Goal: Transaction & Acquisition: Download file/media

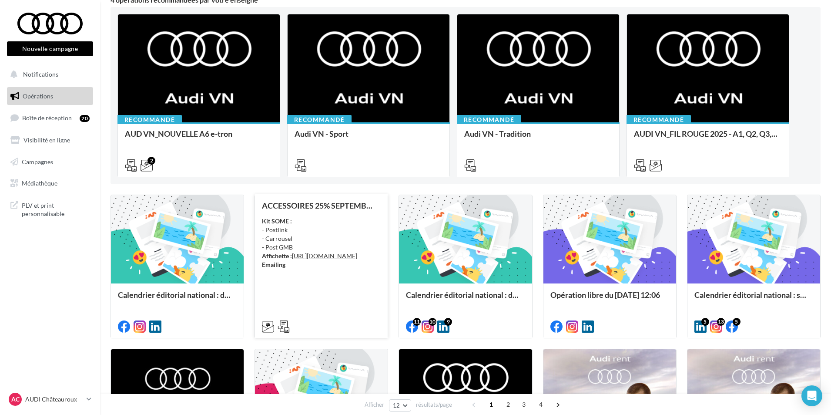
scroll to position [87, 0]
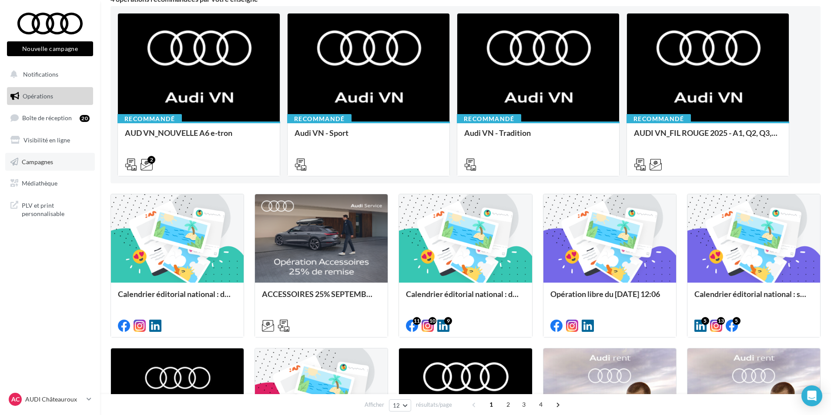
click at [63, 159] on link "Campagnes" at bounding box center [50, 162] width 90 height 18
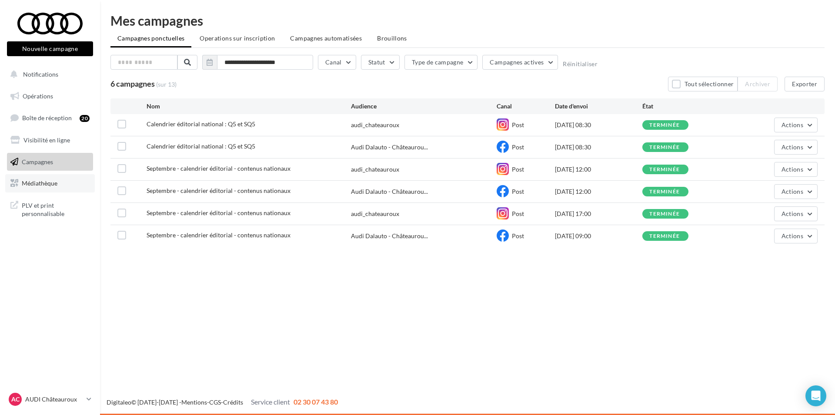
click at [66, 181] on link "Médiathèque" at bounding box center [50, 183] width 90 height 18
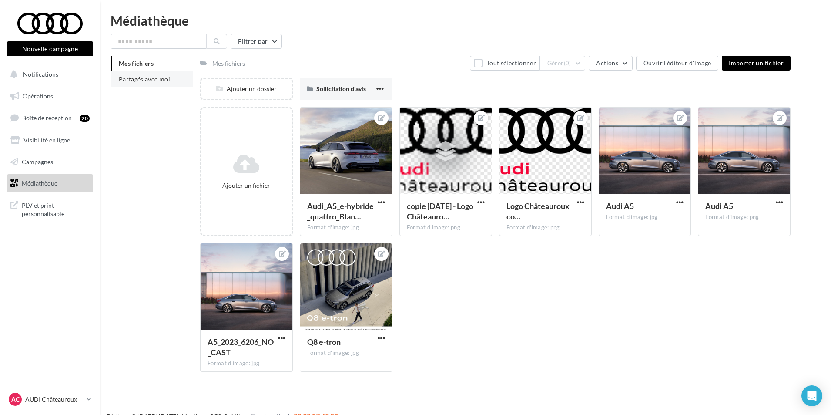
click at [149, 84] on li "Partagés avec moi" at bounding box center [152, 79] width 83 height 16
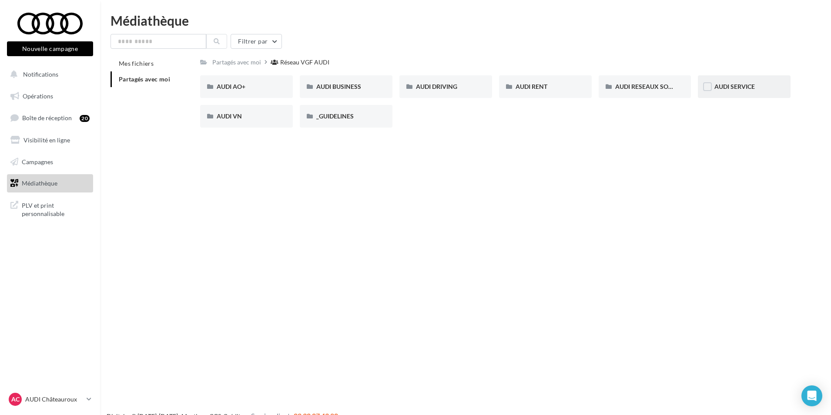
click at [764, 84] on div "AUDI SERVICE" at bounding box center [744, 86] width 60 height 9
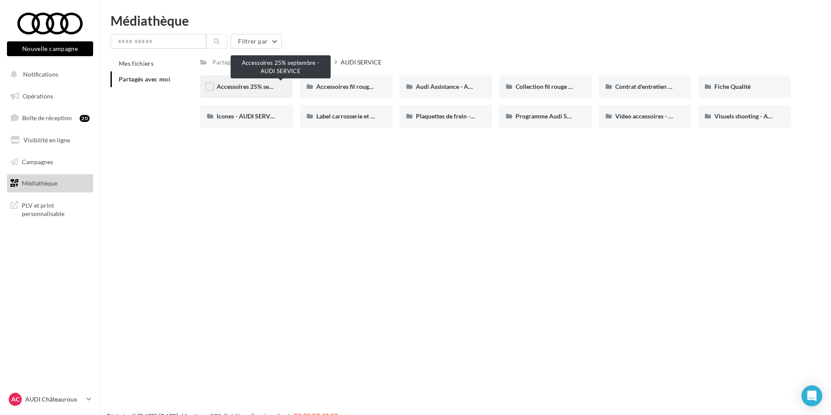
click at [269, 85] on span "Accessoires 25% septembre - AUDI SERVICE" at bounding box center [277, 86] width 121 height 7
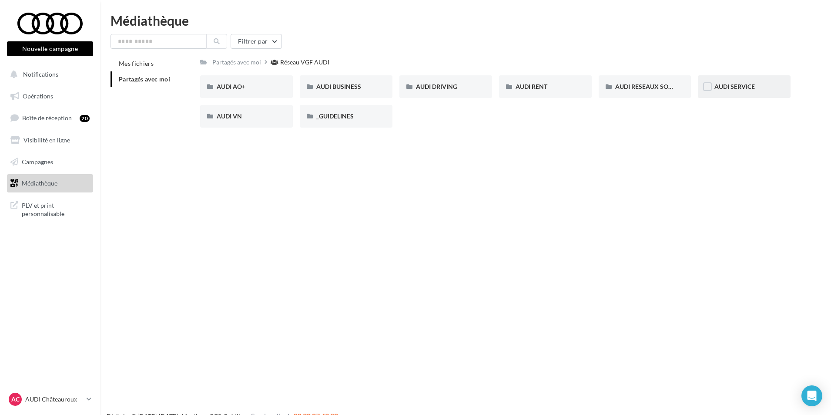
click at [721, 92] on div "AUDI SERVICE" at bounding box center [744, 86] width 93 height 23
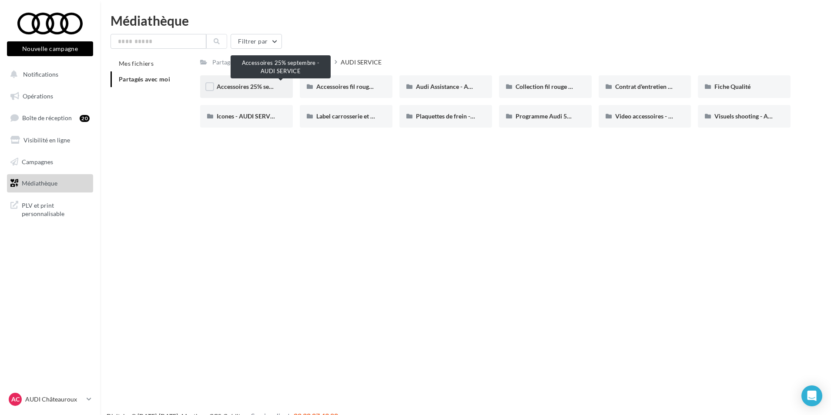
click at [268, 83] on span "Accessoires 25% septembre - AUDI SERVICE" at bounding box center [277, 86] width 121 height 7
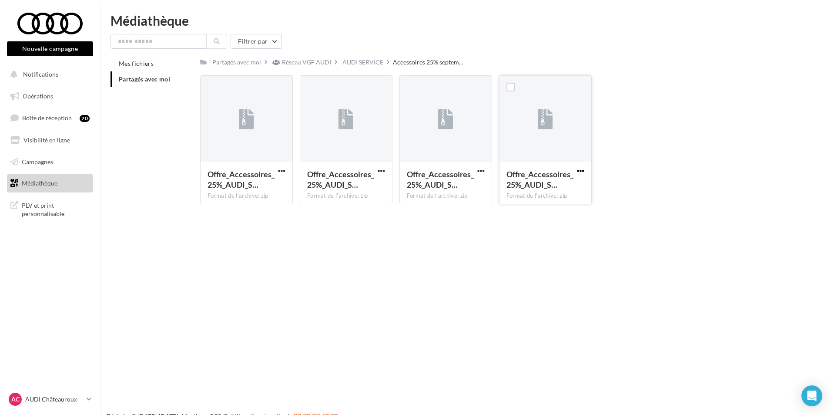
click at [583, 170] on span "button" at bounding box center [580, 170] width 7 height 7
click at [544, 187] on button "Télécharger" at bounding box center [542, 188] width 87 height 23
